Goal: Information Seeking & Learning: Understand process/instructions

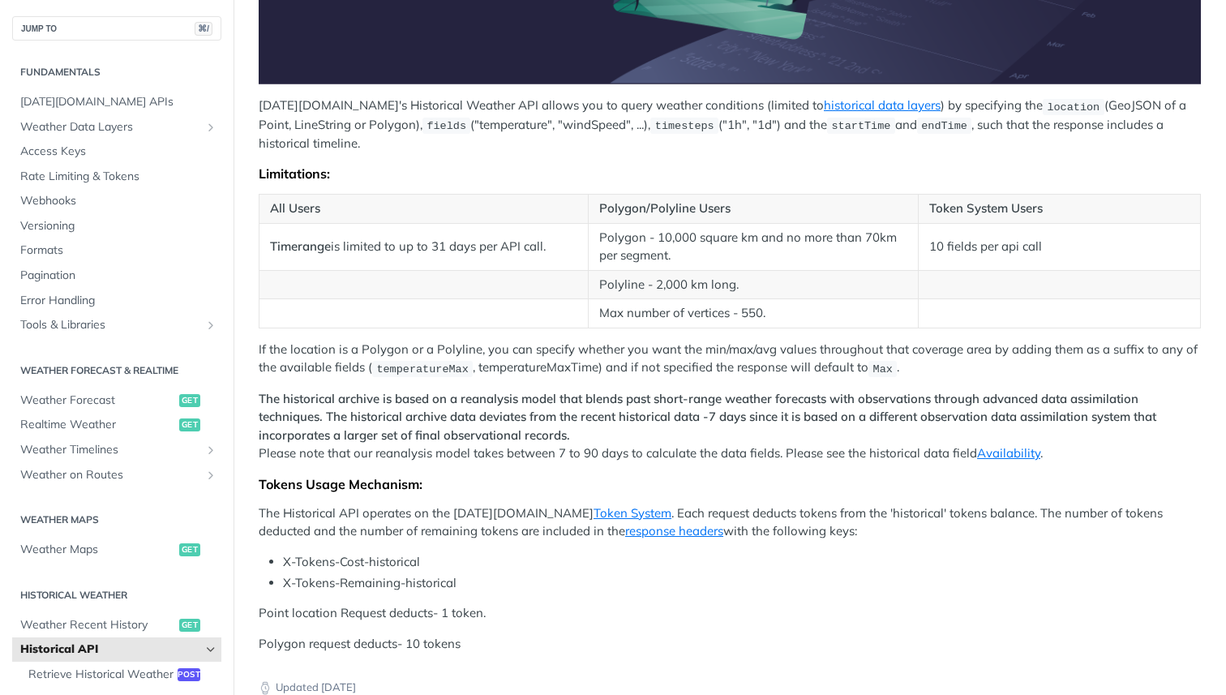
scroll to position [508, 0]
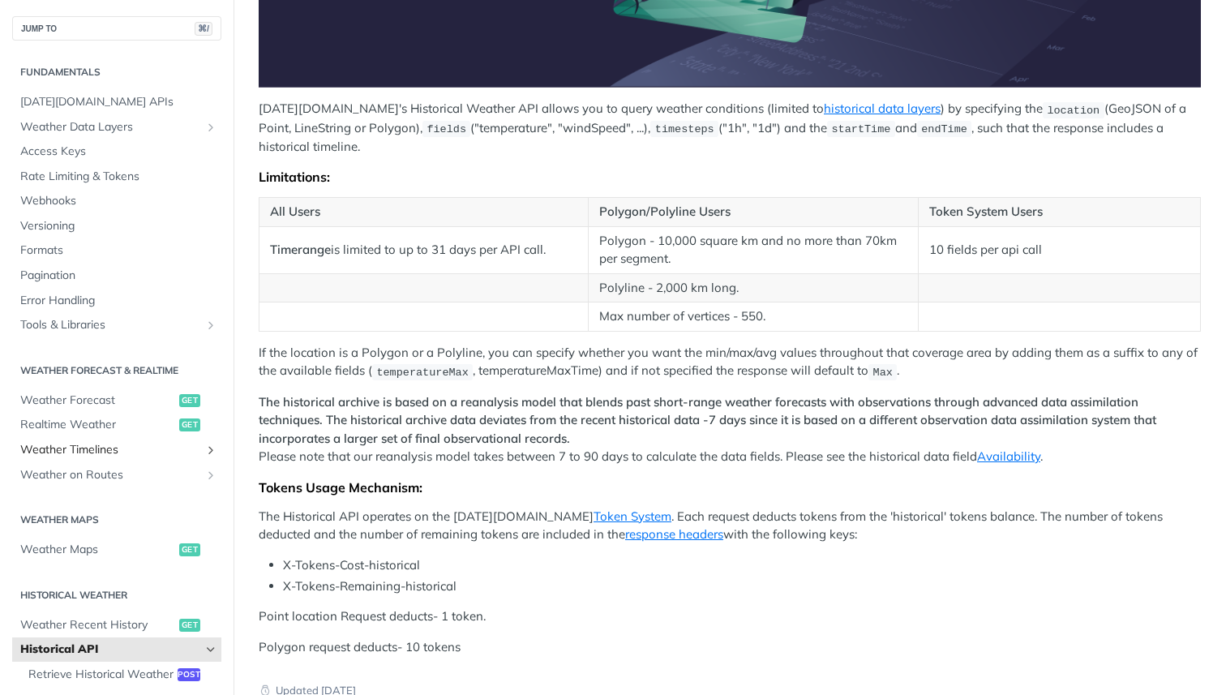
click at [109, 457] on span "Weather Timelines" at bounding box center [110, 450] width 180 height 16
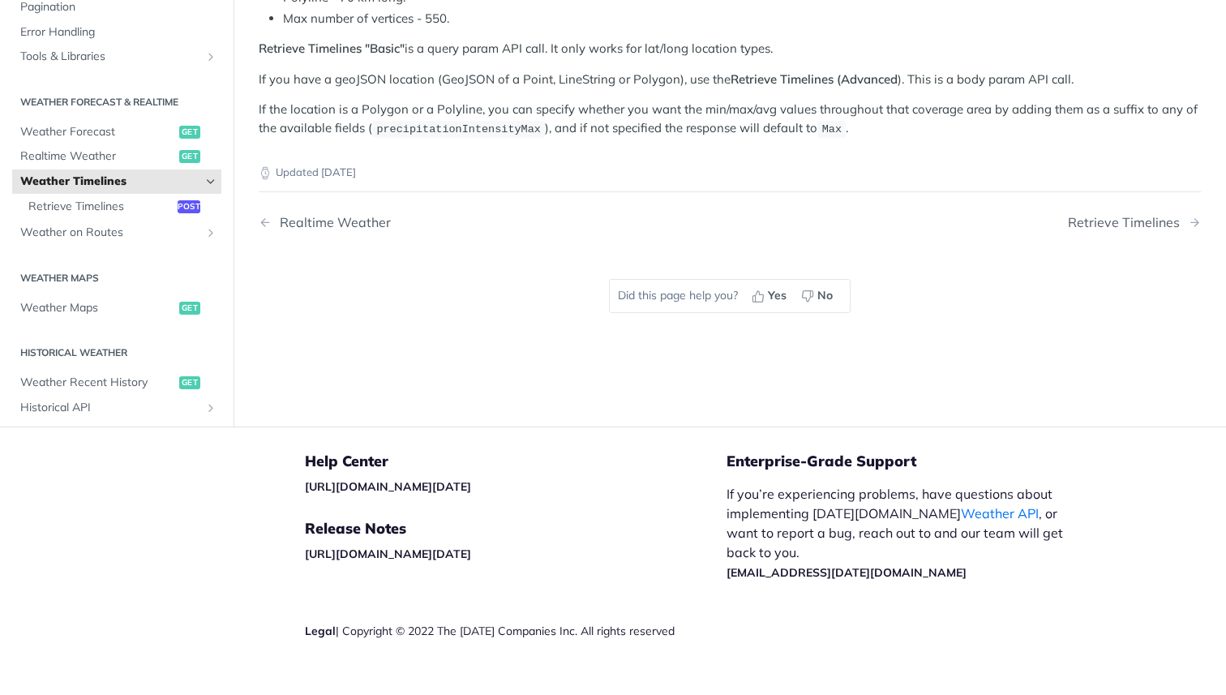
scroll to position [348, 0]
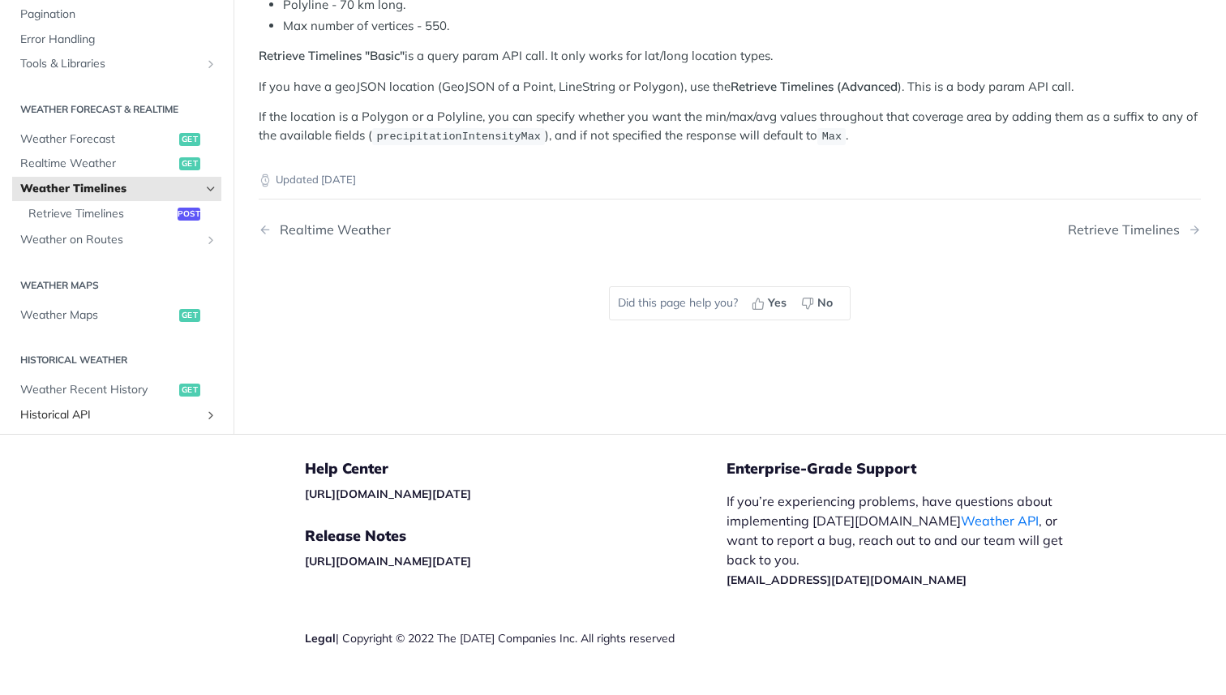
click at [116, 407] on span "Historical API" at bounding box center [110, 415] width 180 height 16
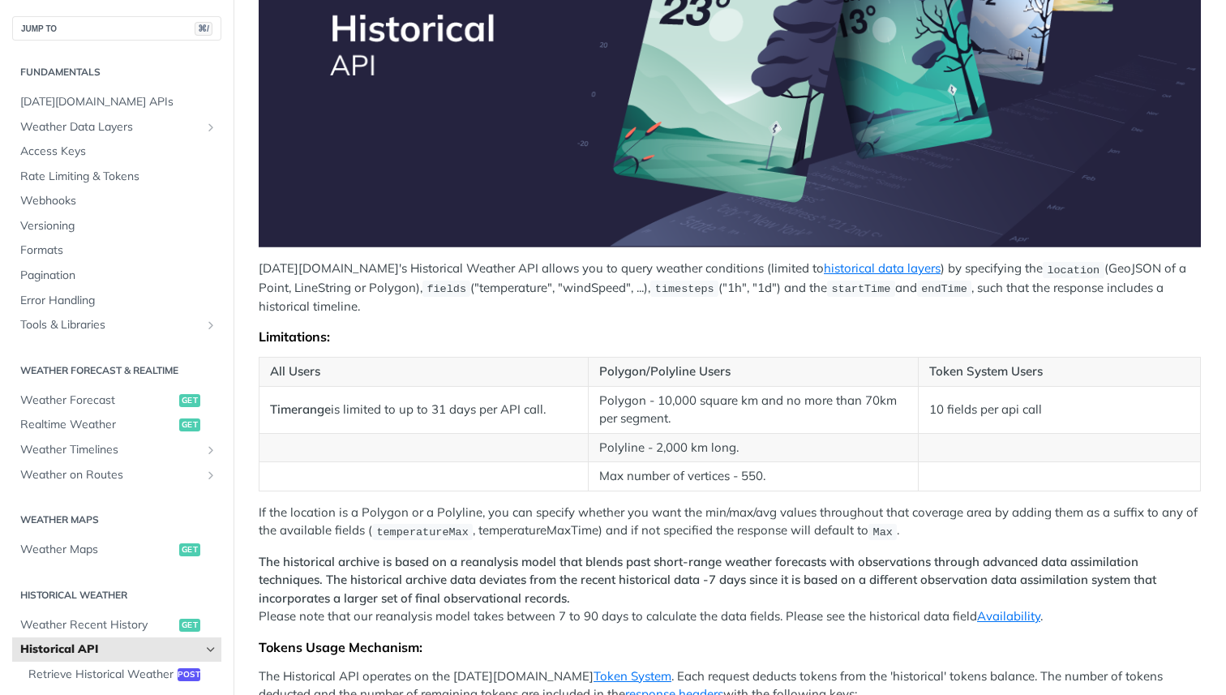
scroll to position [991, 0]
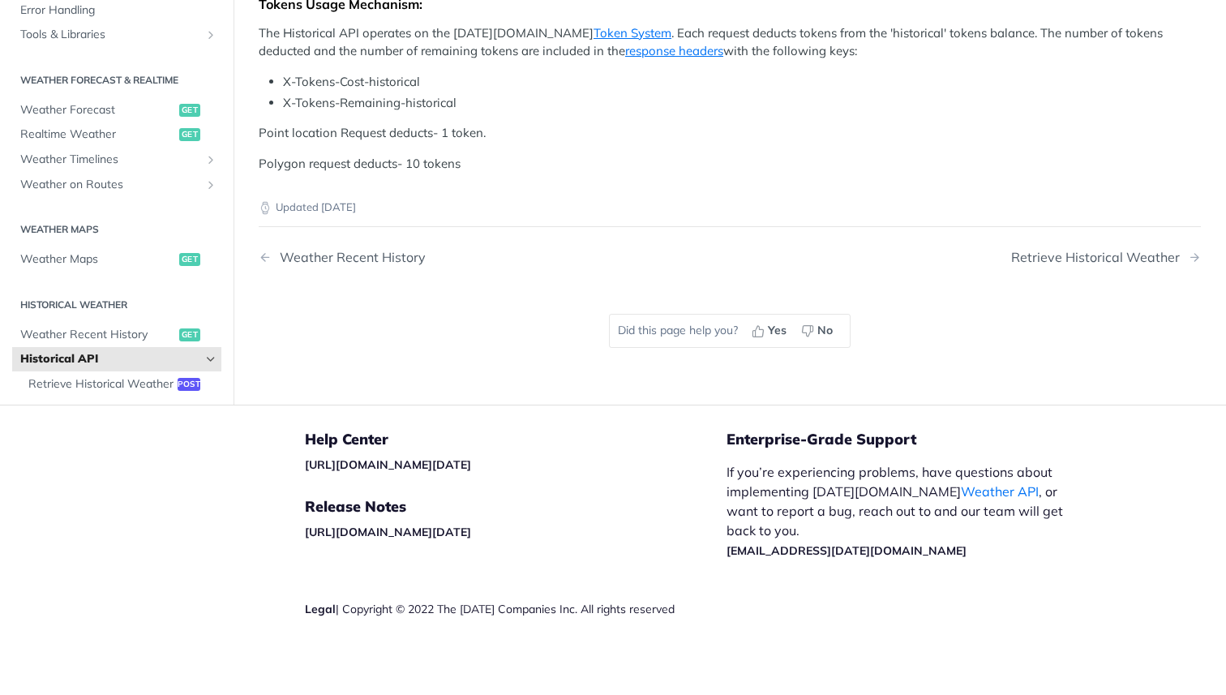
click at [116, 407] on footer "Help Center [URL][DOMAIN_NAME][DATE] Release Notes [URL][DOMAIN_NAME][DATE] Leg…" at bounding box center [613, 551] width 1226 height 293
click at [134, 381] on span "Retrieve Historical Weather" at bounding box center [100, 384] width 145 height 16
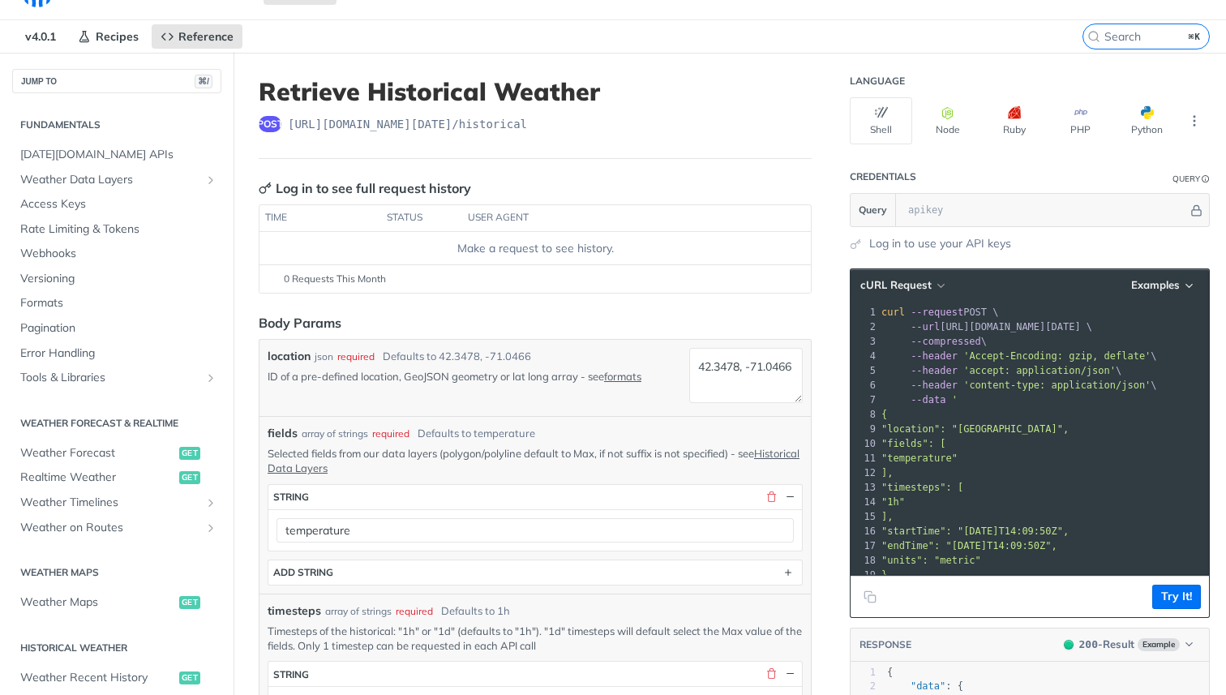
scroll to position [36, 0]
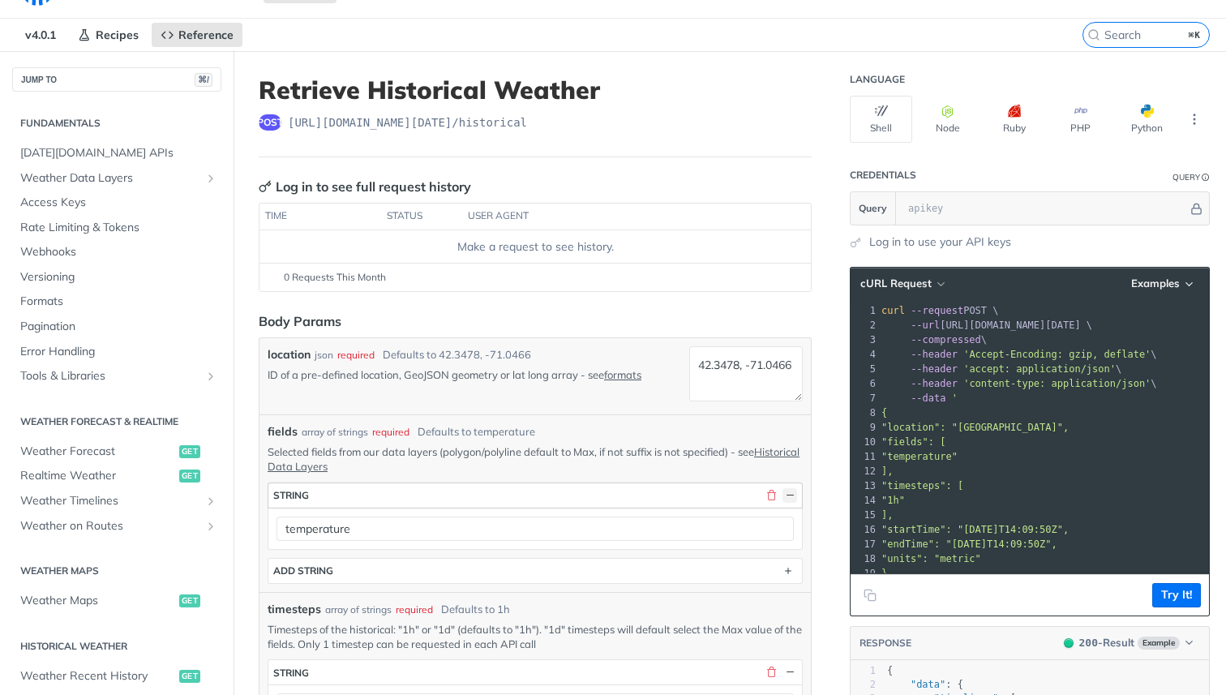
click at [788, 488] on button "button" at bounding box center [790, 495] width 15 height 15
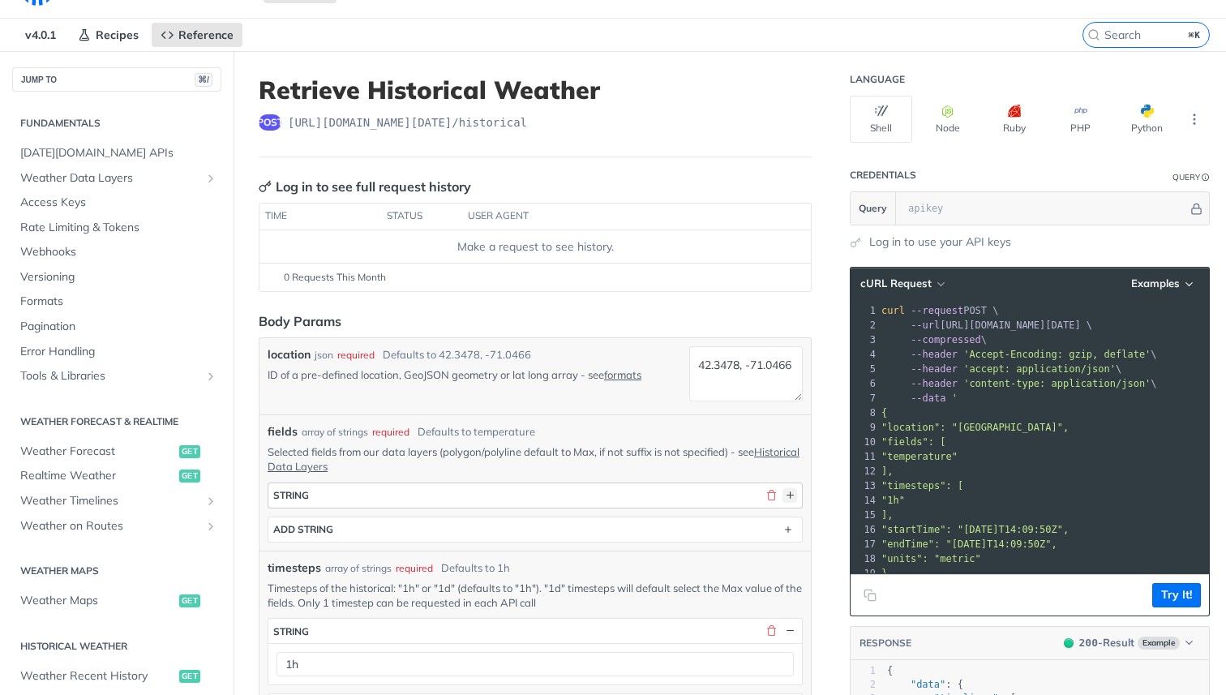
click at [788, 488] on button "button" at bounding box center [790, 495] width 15 height 15
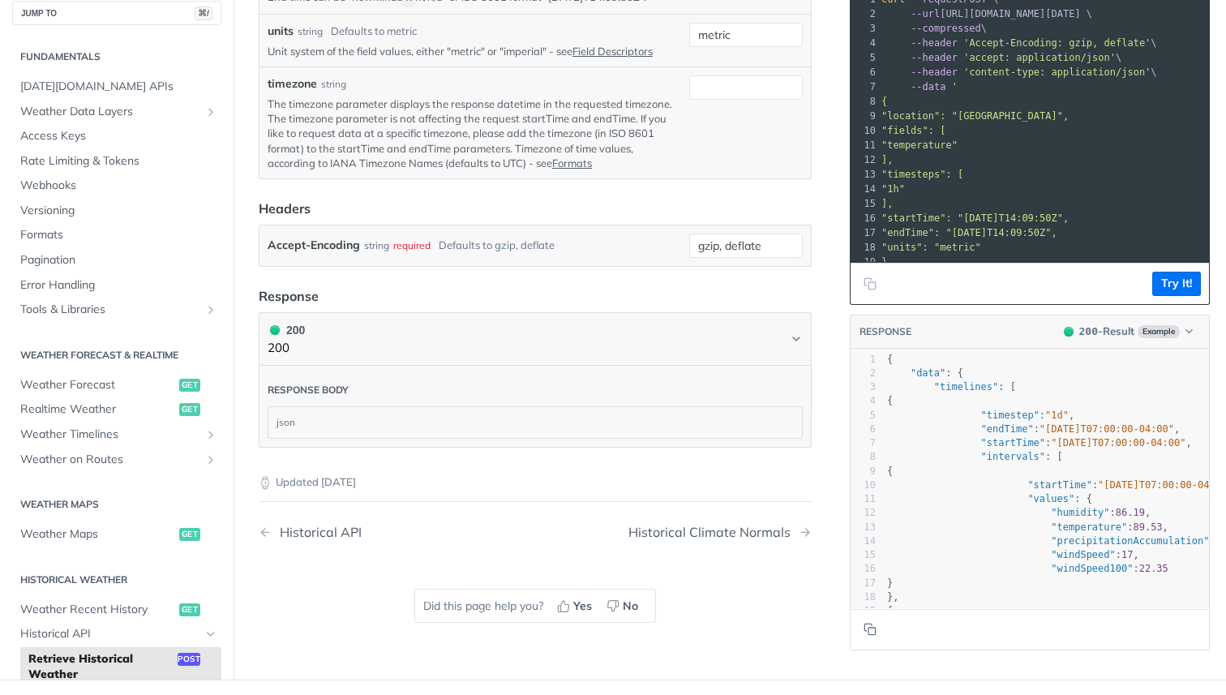
scroll to position [920, 0]
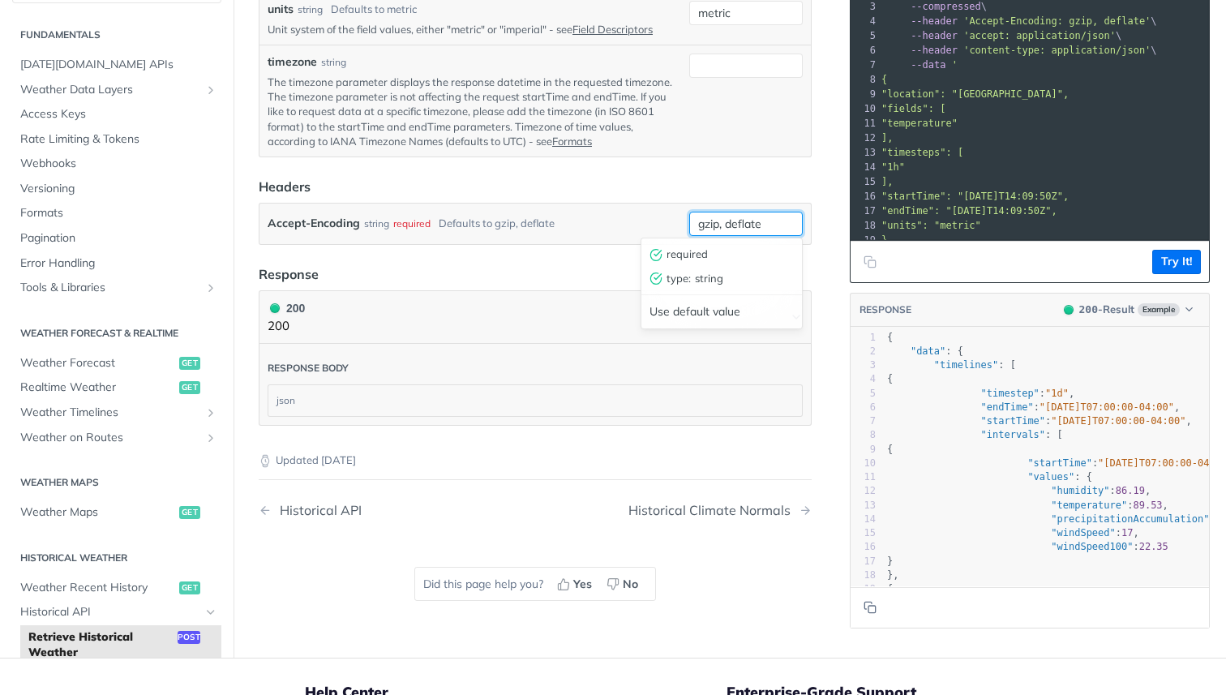
click at [760, 227] on input "gzip, deflate" at bounding box center [746, 224] width 114 height 24
click at [725, 259] on div "required" at bounding box center [719, 254] width 157 height 24
click at [762, 229] on input "gzip, deflate" at bounding box center [746, 224] width 114 height 24
click at [723, 313] on div "Use default value" at bounding box center [721, 311] width 161 height 25
click at [749, 220] on input "gzip, deflate" at bounding box center [746, 224] width 114 height 24
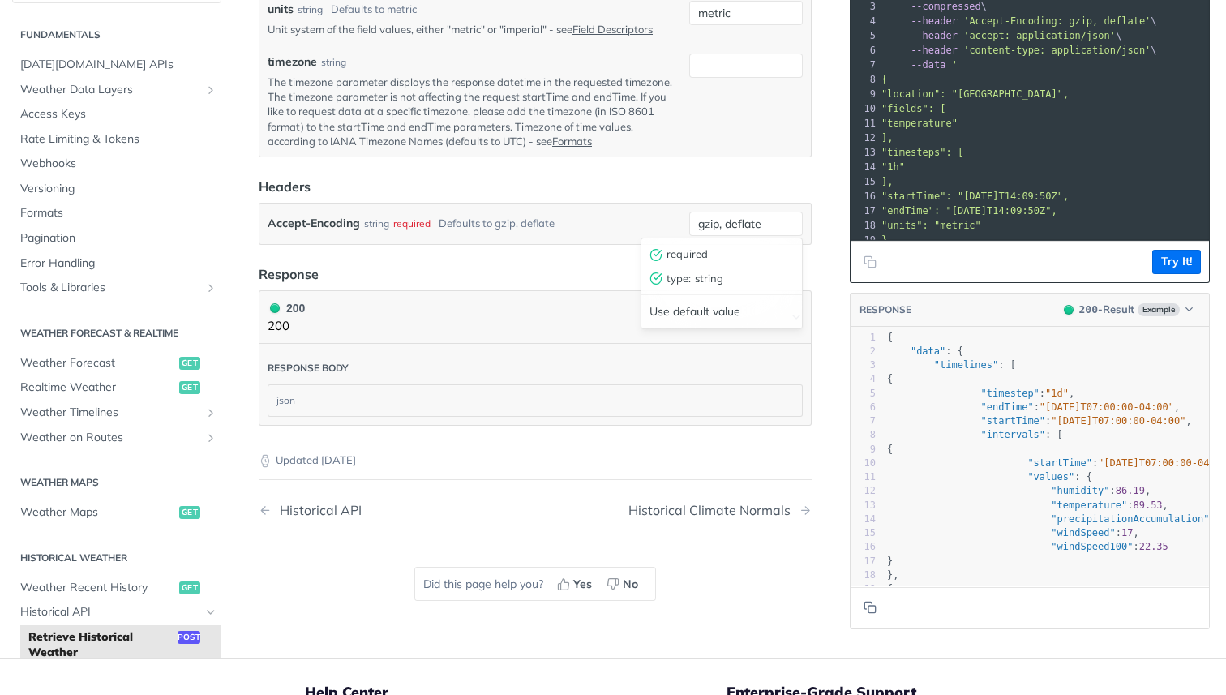
click at [728, 281] on span "string" at bounding box center [744, 279] width 99 height 16
click at [752, 230] on input "gzip, deflate" at bounding box center [746, 224] width 114 height 24
type input "g"
click at [585, 394] on div "json" at bounding box center [535, 400] width 534 height 31
click at [765, 218] on input "json" at bounding box center [746, 224] width 114 height 24
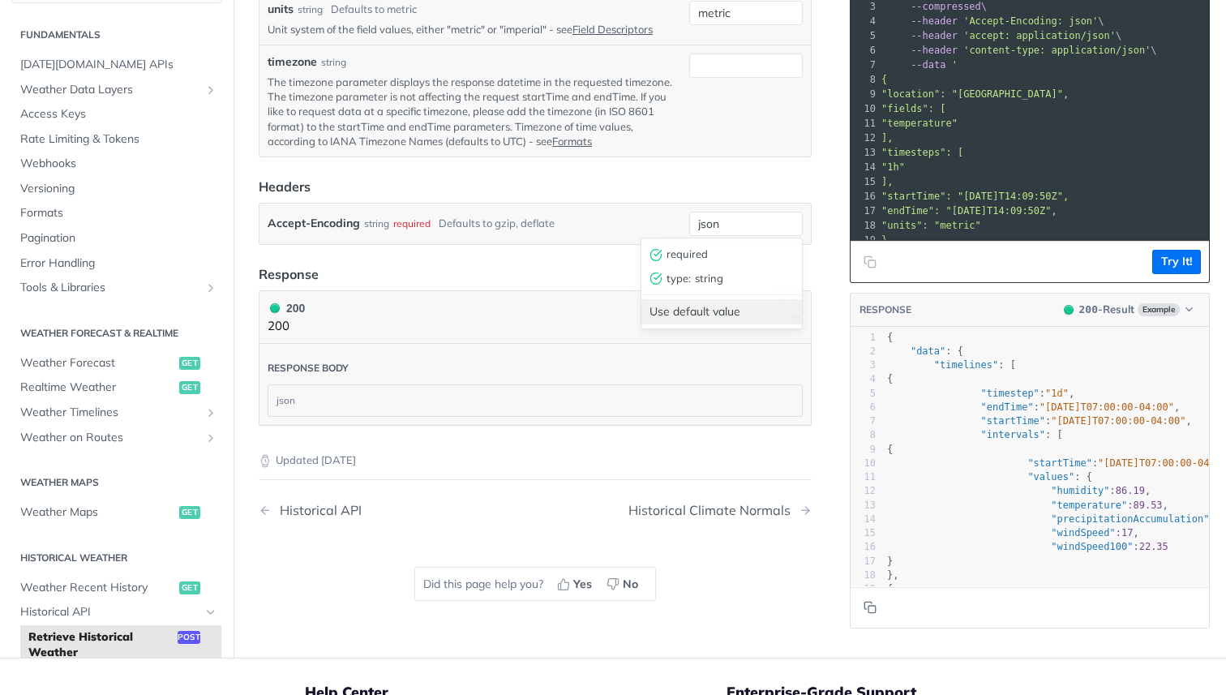
click at [732, 309] on div "Use default value" at bounding box center [721, 311] width 161 height 25
type input "gzip, deflate"
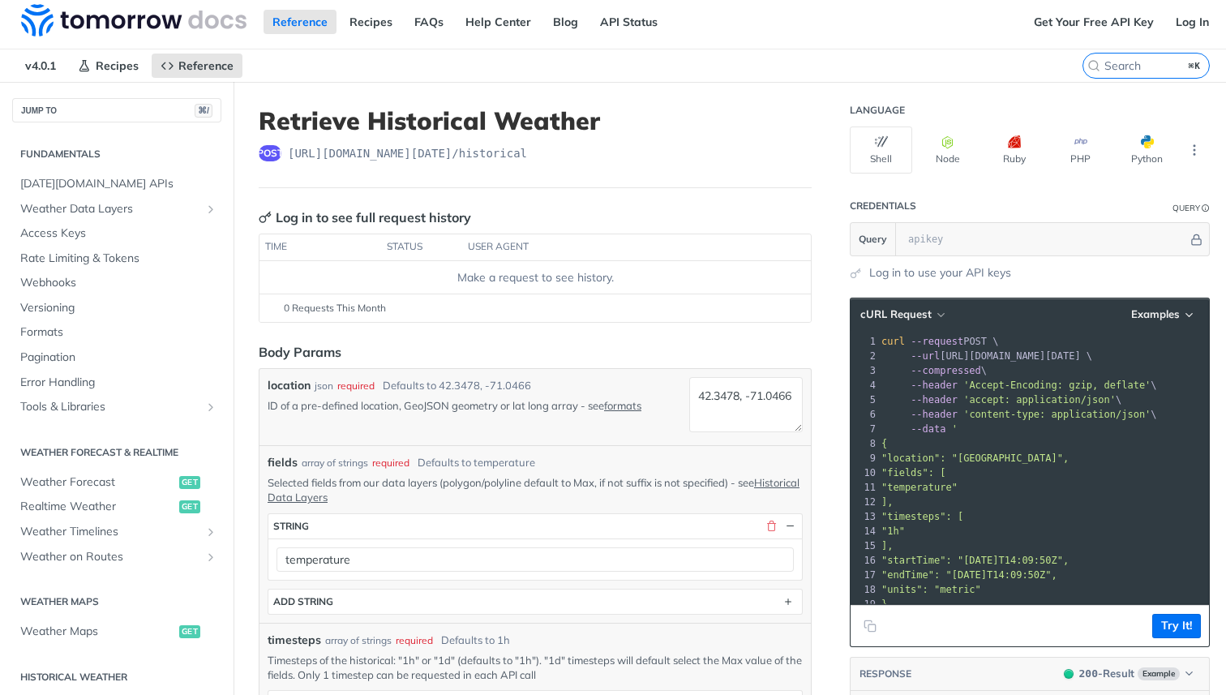
scroll to position [0, 0]
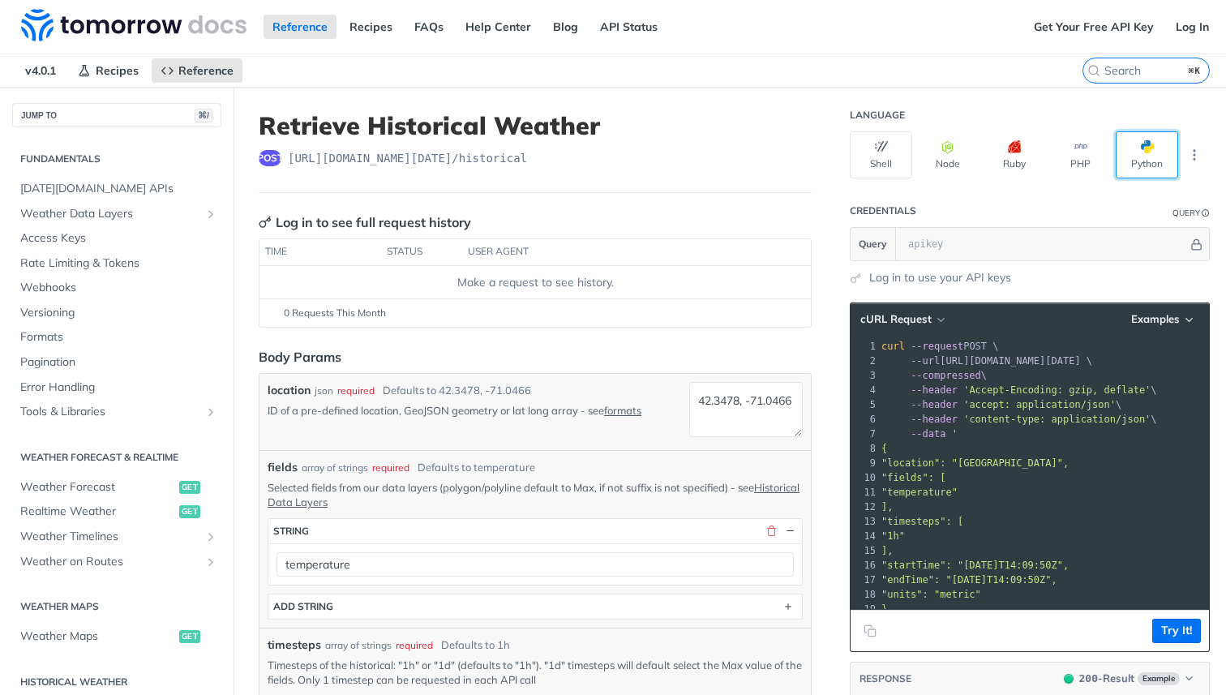
click at [1135, 151] on button "Python" at bounding box center [1147, 154] width 62 height 47
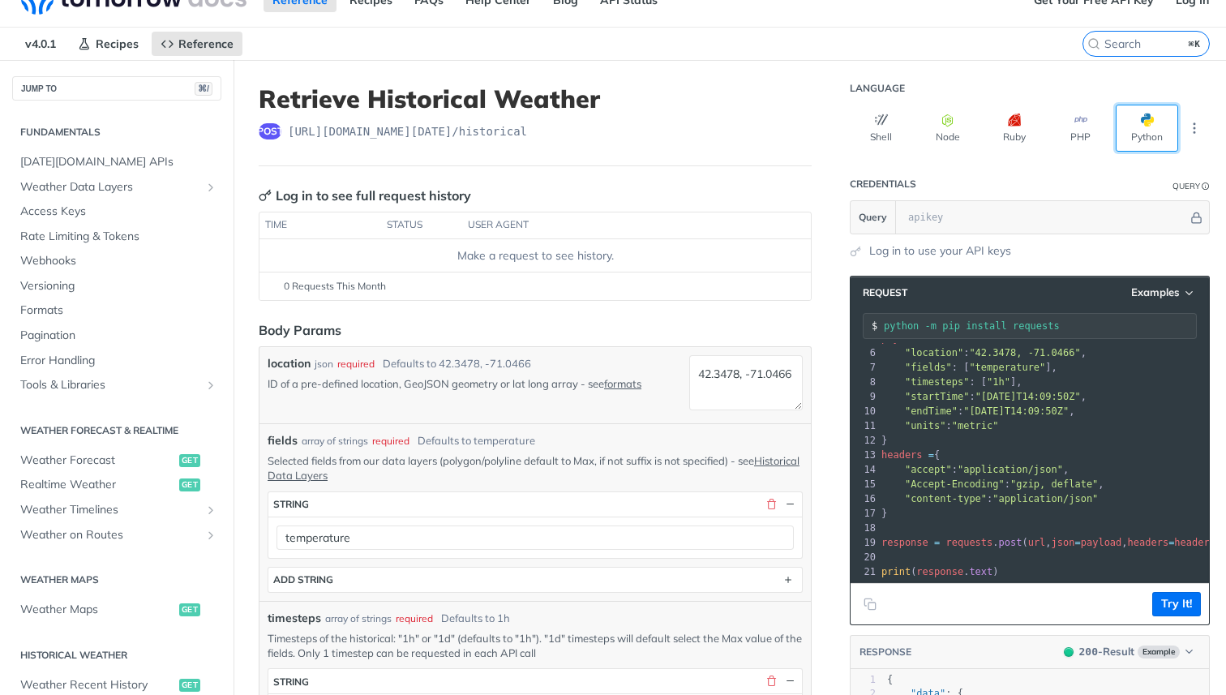
scroll to position [74, 0]
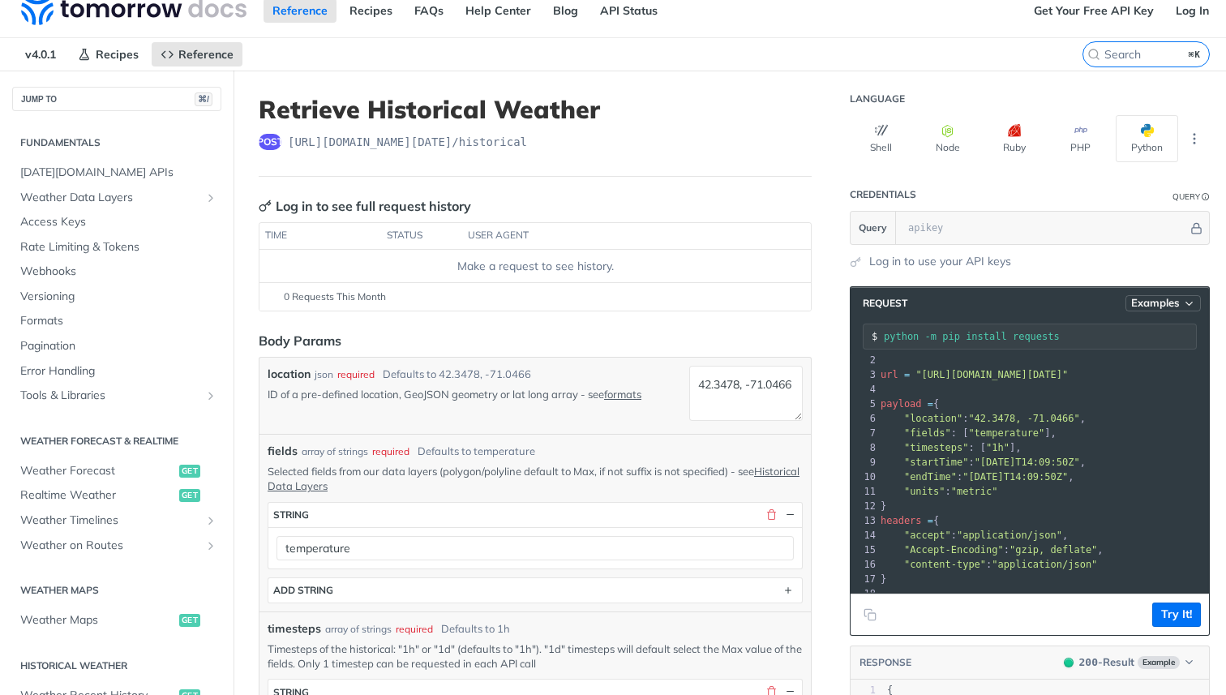
click at [1164, 308] on span "Examples" at bounding box center [1155, 303] width 49 height 14
click at [1084, 304] on header "Request Examples" at bounding box center [1030, 303] width 358 height 32
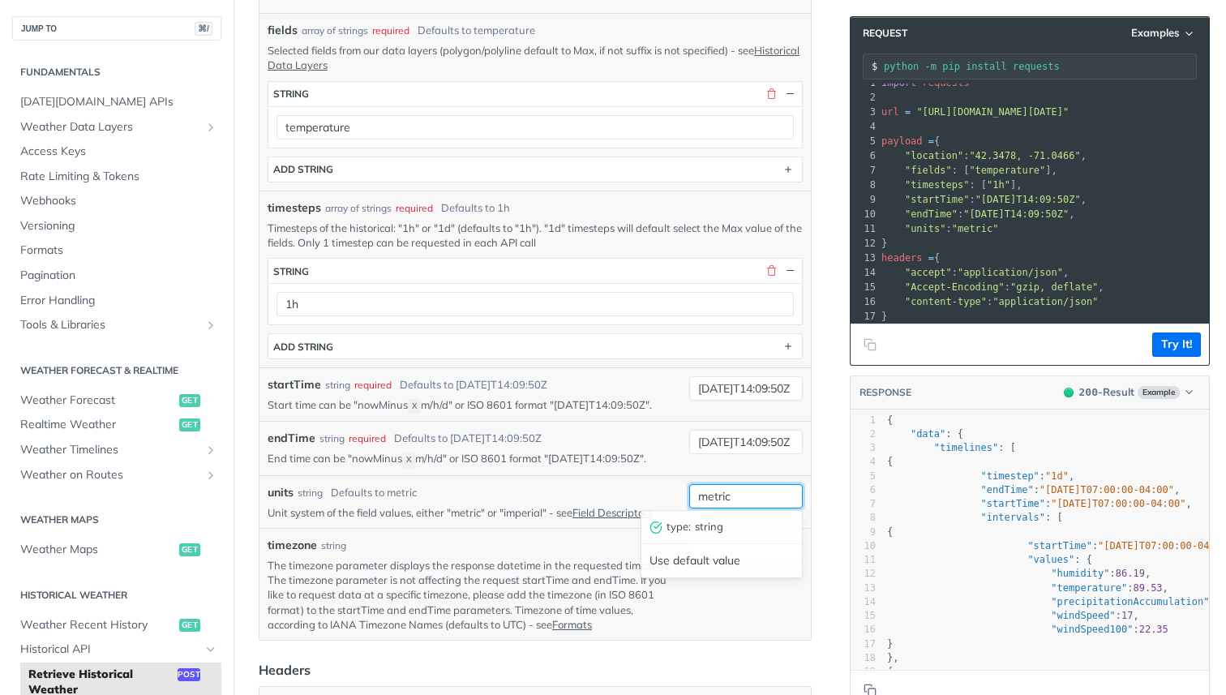
click at [767, 487] on input "metric" at bounding box center [746, 496] width 114 height 24
click at [655, 451] on p "End time can be "nowMinus X m/h/d" or ISO 8601 format "[DATE]T14:09:50Z"." at bounding box center [475, 458] width 415 height 15
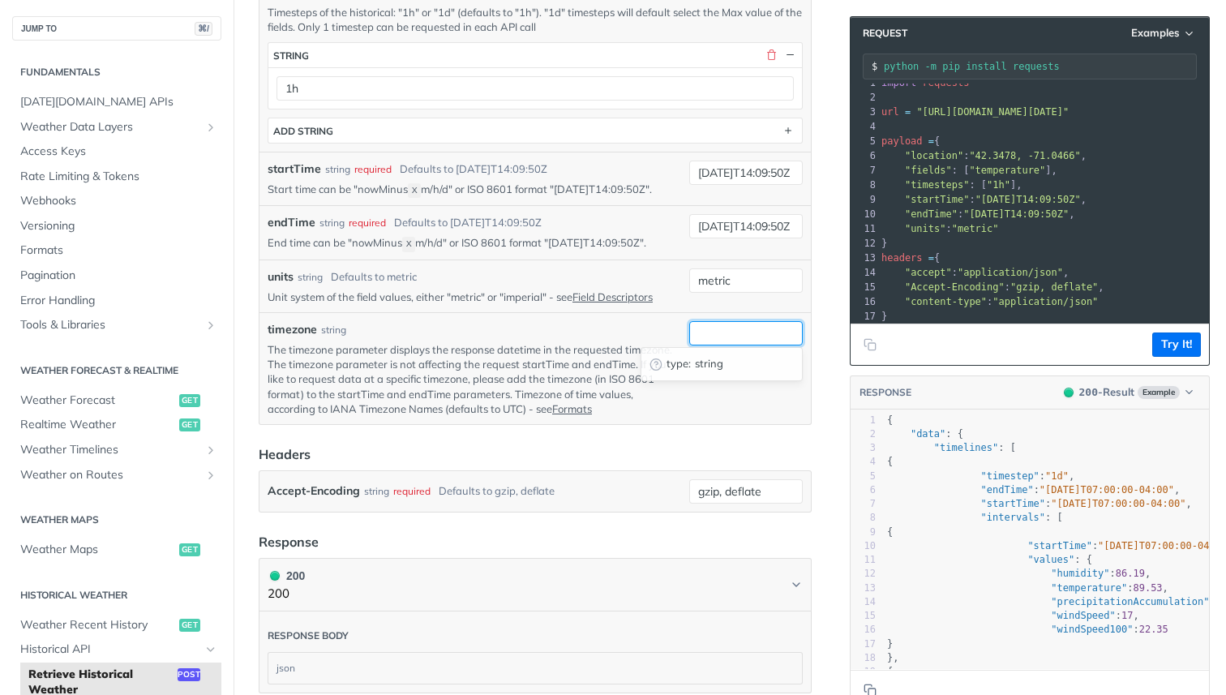
click at [701, 327] on input "timezone" at bounding box center [746, 333] width 114 height 24
click at [654, 330] on div "timezone string" at bounding box center [475, 329] width 415 height 17
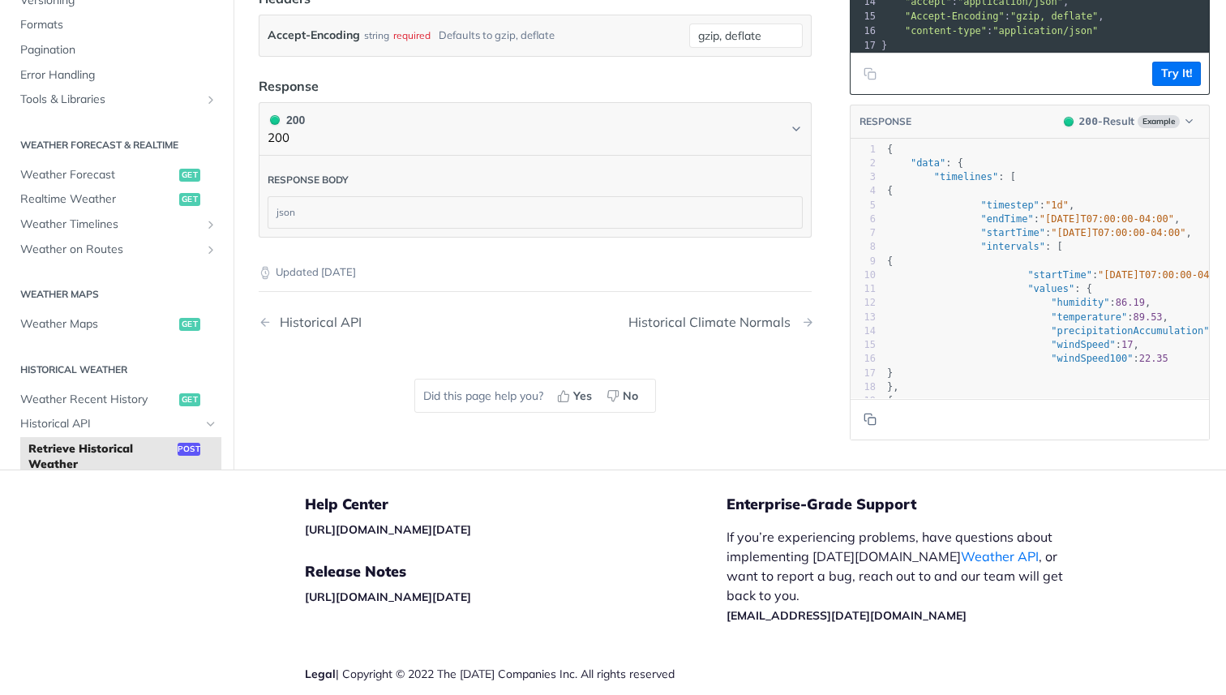
click at [730, 320] on div "Historical Climate Normals" at bounding box center [714, 322] width 170 height 15
